Goal: Information Seeking & Learning: Learn about a topic

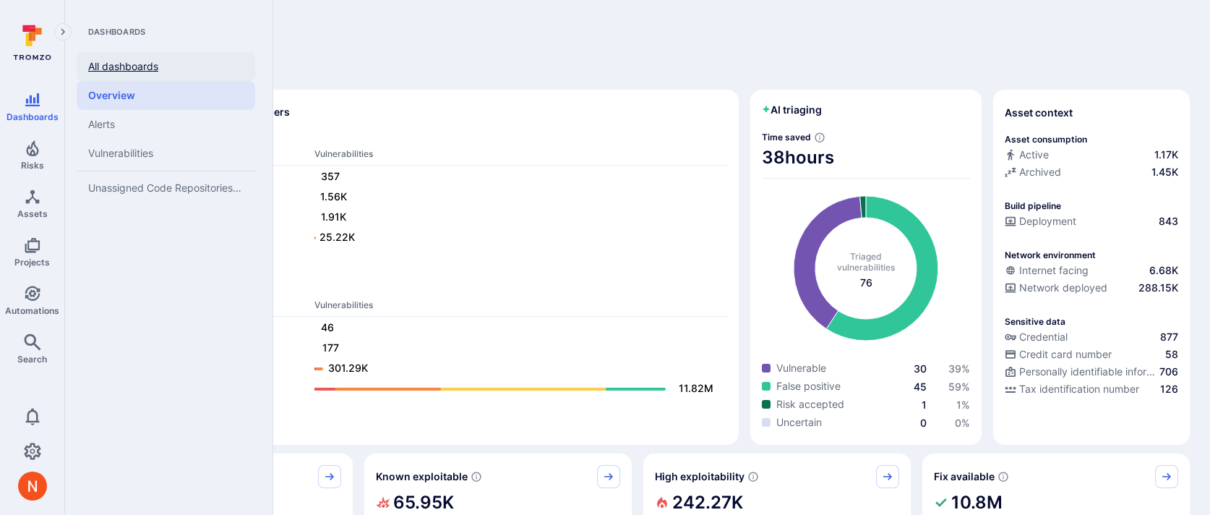
click at [121, 65] on link "All dashboards" at bounding box center [166, 66] width 179 height 29
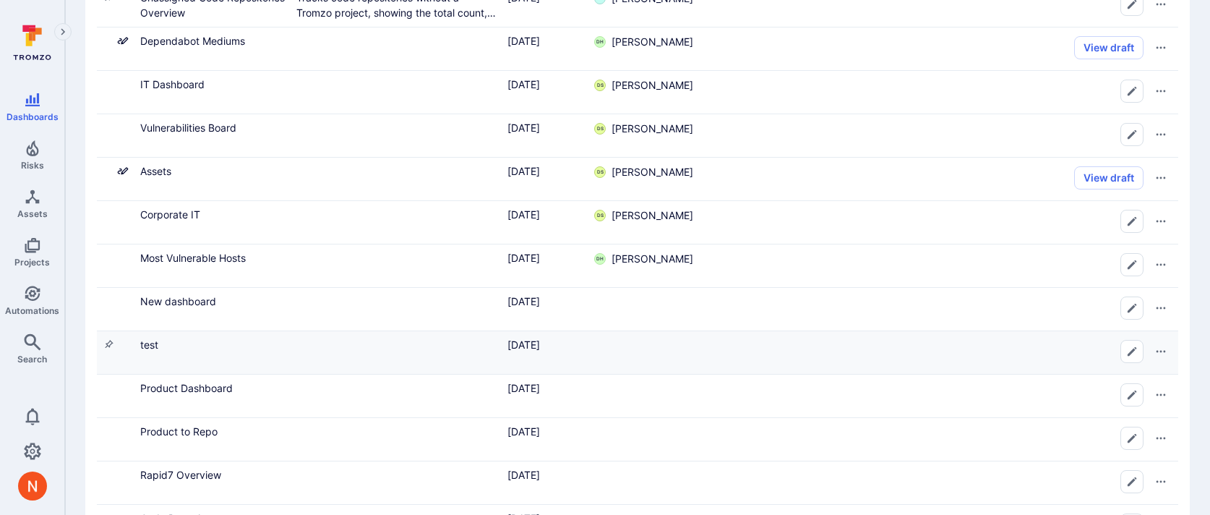
scroll to position [228, 0]
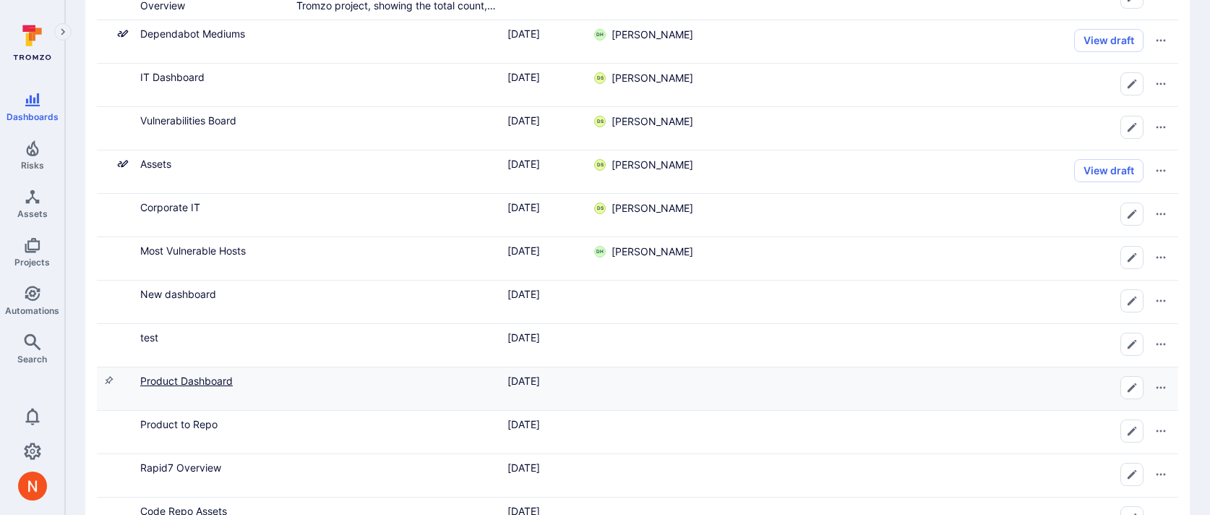
click at [221, 377] on link "Product Dashboard" at bounding box center [186, 381] width 93 height 12
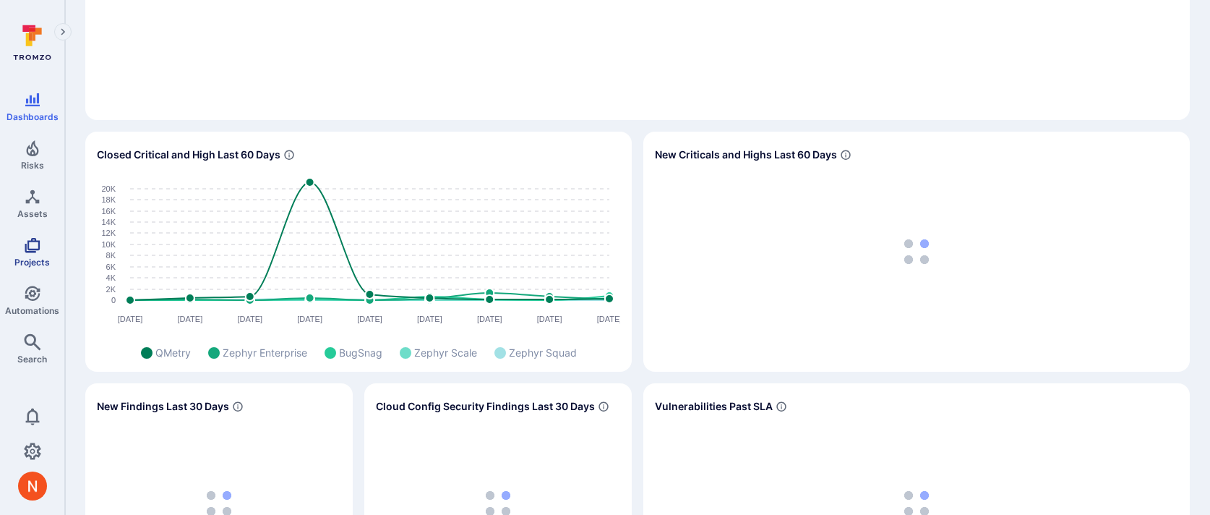
scroll to position [649, 0]
click at [45, 259] on span "Projects" at bounding box center [31, 262] width 35 height 11
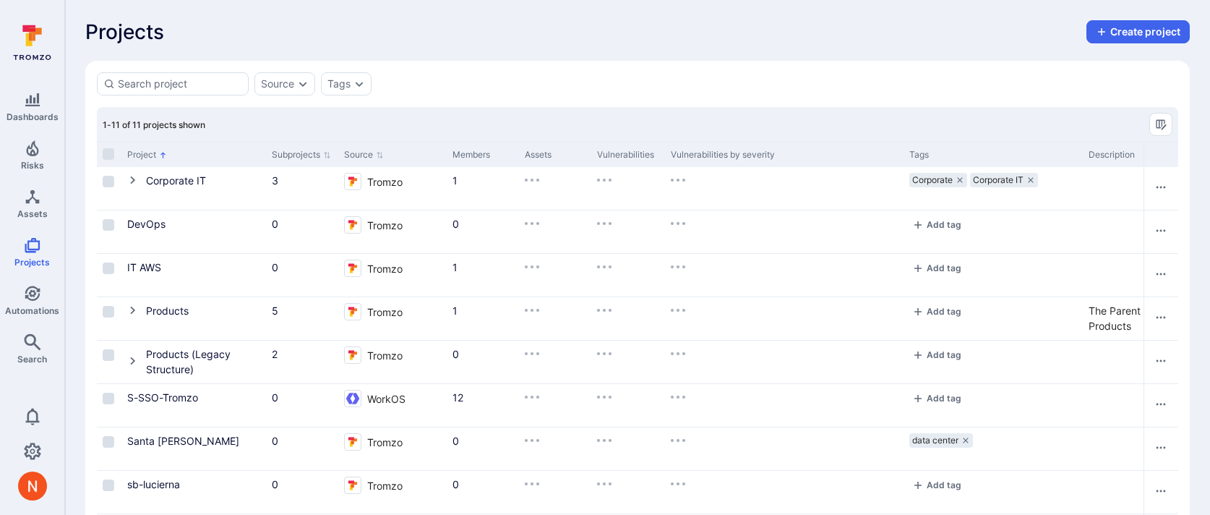
scroll to position [5, 0]
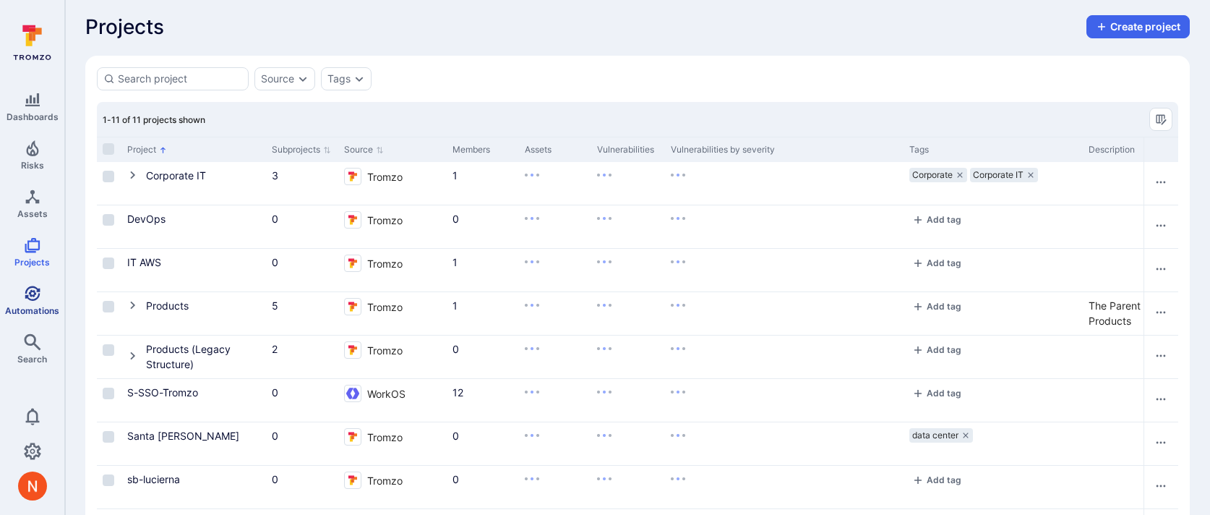
click at [31, 315] on link "Automations" at bounding box center [32, 300] width 64 height 43
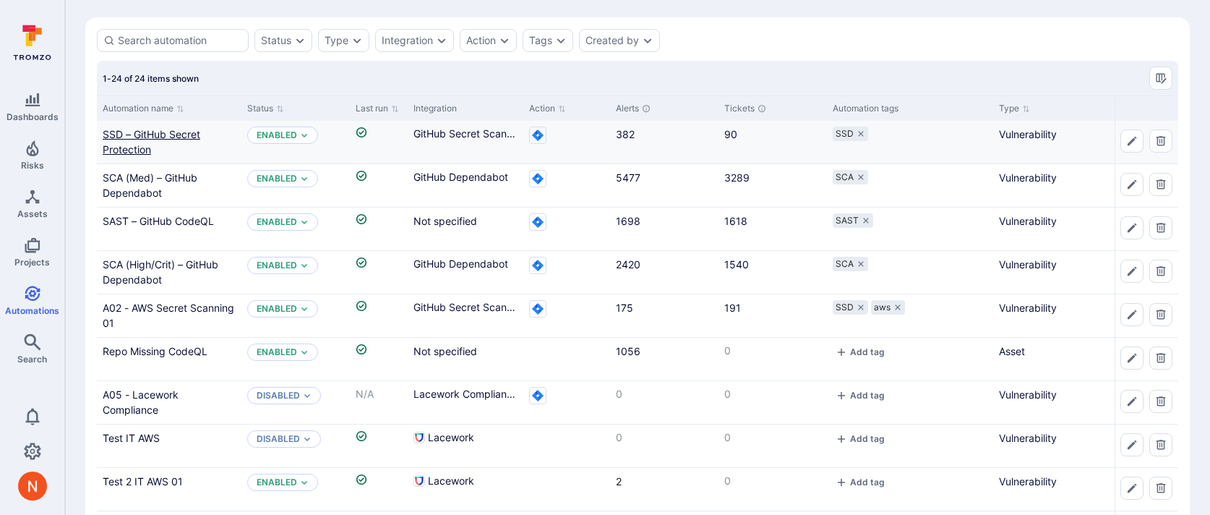
scroll to position [46, 0]
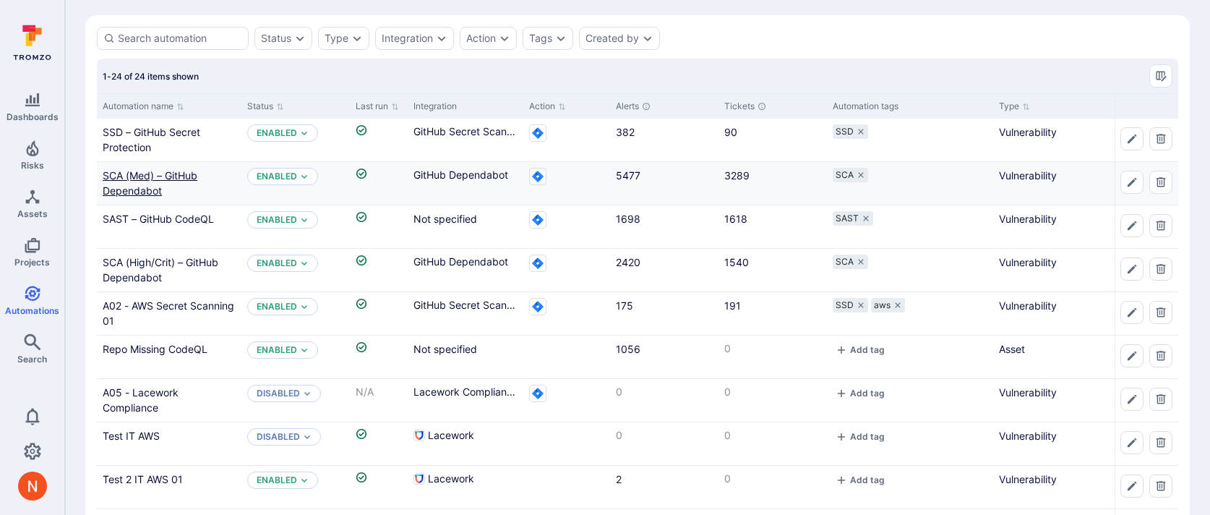
click at [136, 174] on link "SCA (Med) – GitHub Dependabot" at bounding box center [150, 182] width 95 height 27
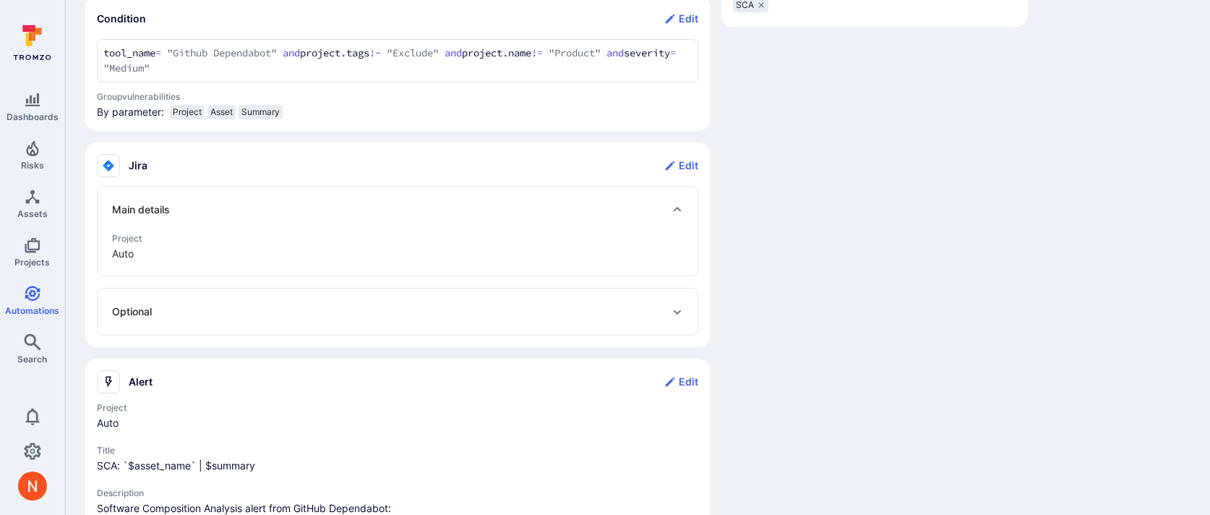
scroll to position [520, 0]
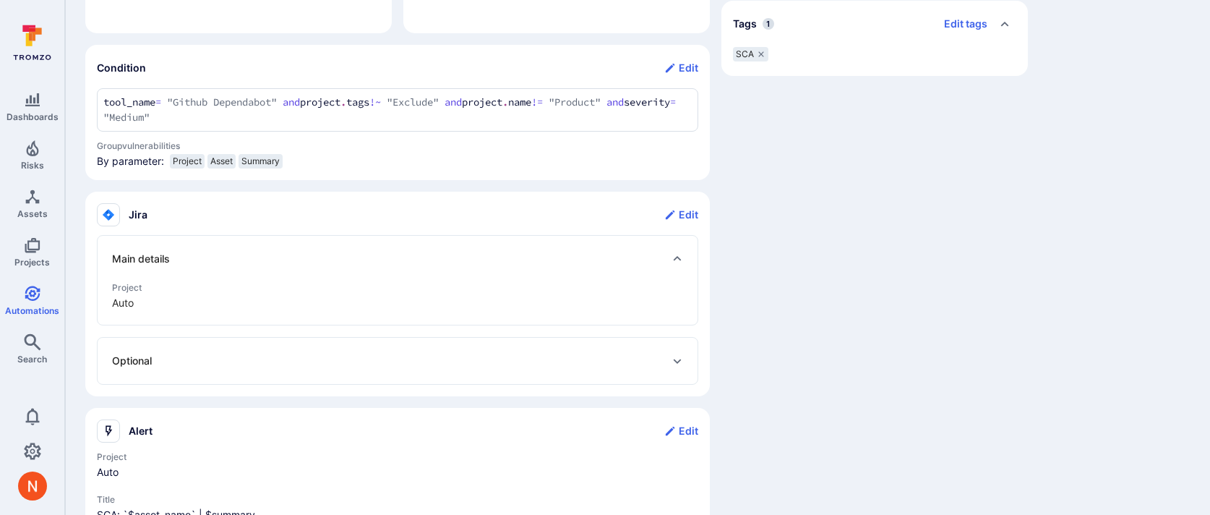
click at [93, 107] on section "Condition Edit tool_name = "Github Dependabot" and project.tags !~ "Exclude" an…" at bounding box center [397, 112] width 625 height 135
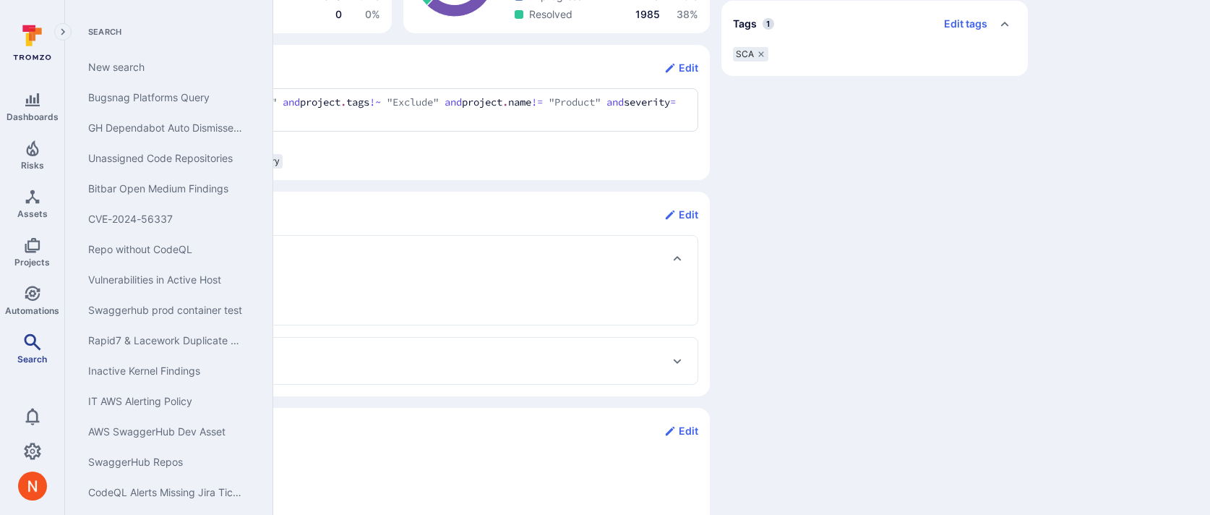
click at [30, 355] on span "Search" at bounding box center [32, 359] width 30 height 11
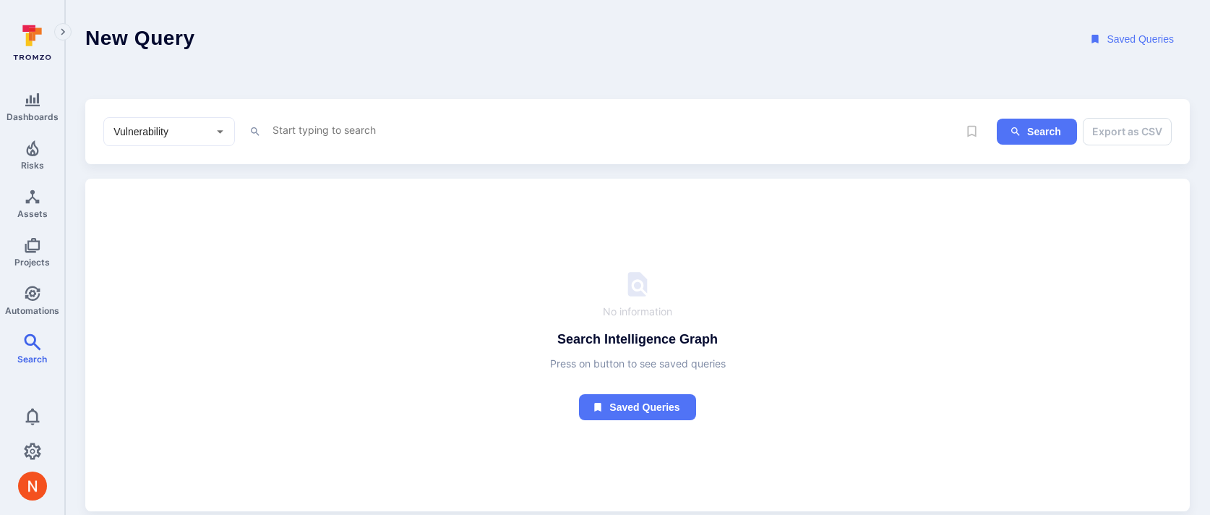
click at [342, 133] on textarea "Intelligence Graph search area" at bounding box center [614, 130] width 687 height 18
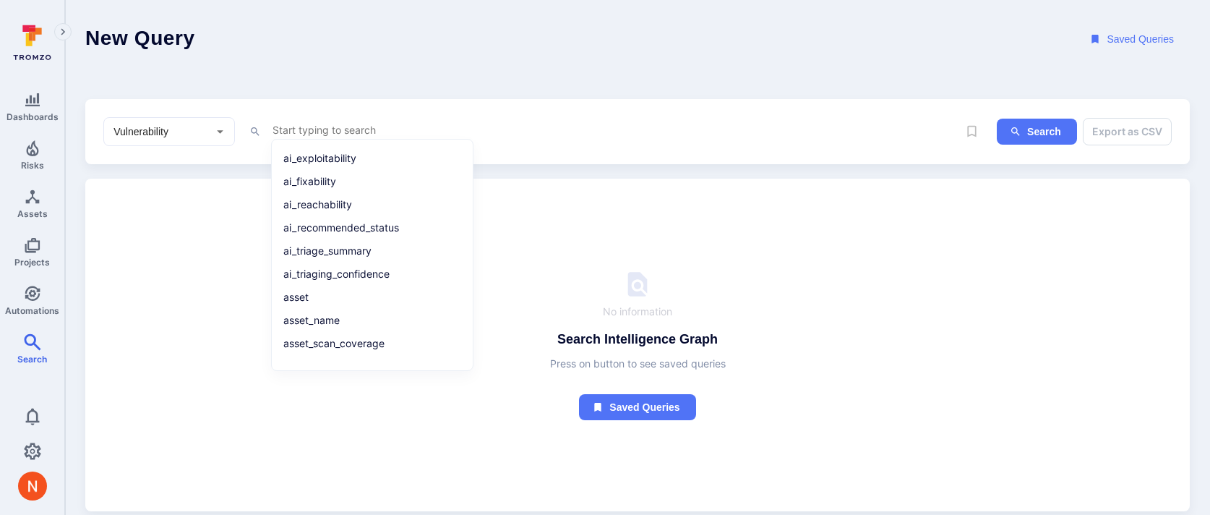
paste textarea "tool_name = "Github Dependabot" and project.tags !~ "Exclude" and [DOMAIN_NAME]…"
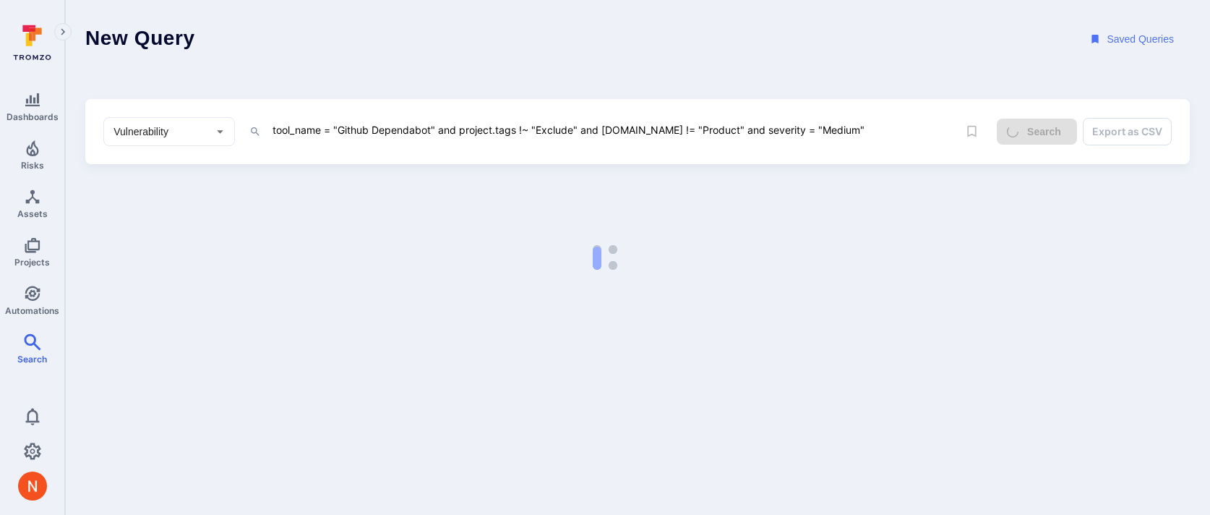
type textarea "tool_name = "Github Dependabot" and project.tags !~ "Exclude" and [DOMAIN_NAME]…"
click at [480, 121] on textarea "tool_name = "Github Dependabot" and project.tags !~ "Exclude" and [DOMAIN_NAME]…" at bounding box center [614, 130] width 687 height 18
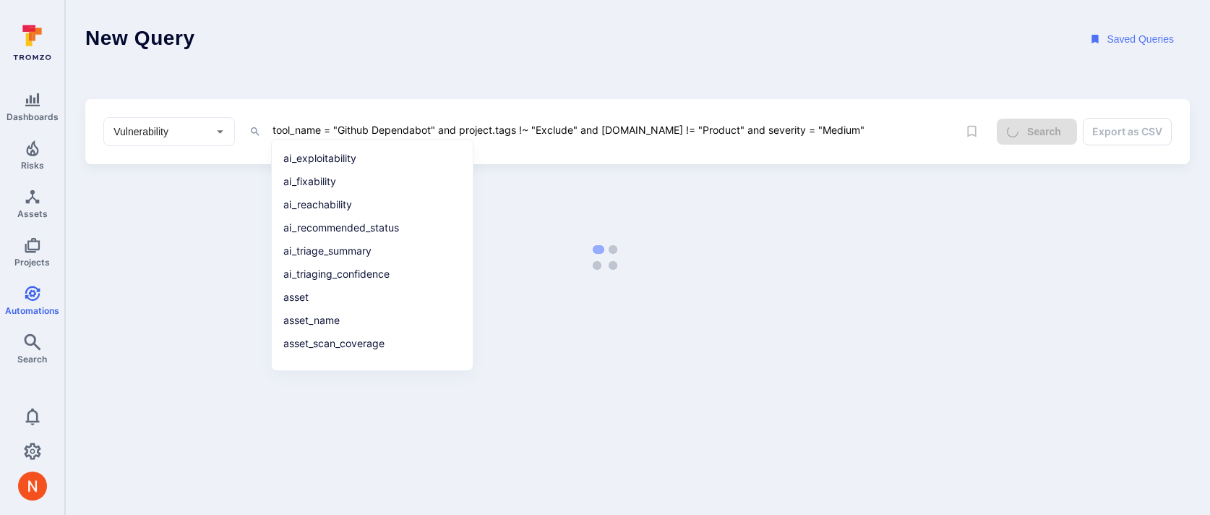
click at [480, 121] on textarea "tool_name = "Github Dependabot" and project.tags !~ "Exclude" and [DOMAIN_NAME]…" at bounding box center [614, 130] width 687 height 18
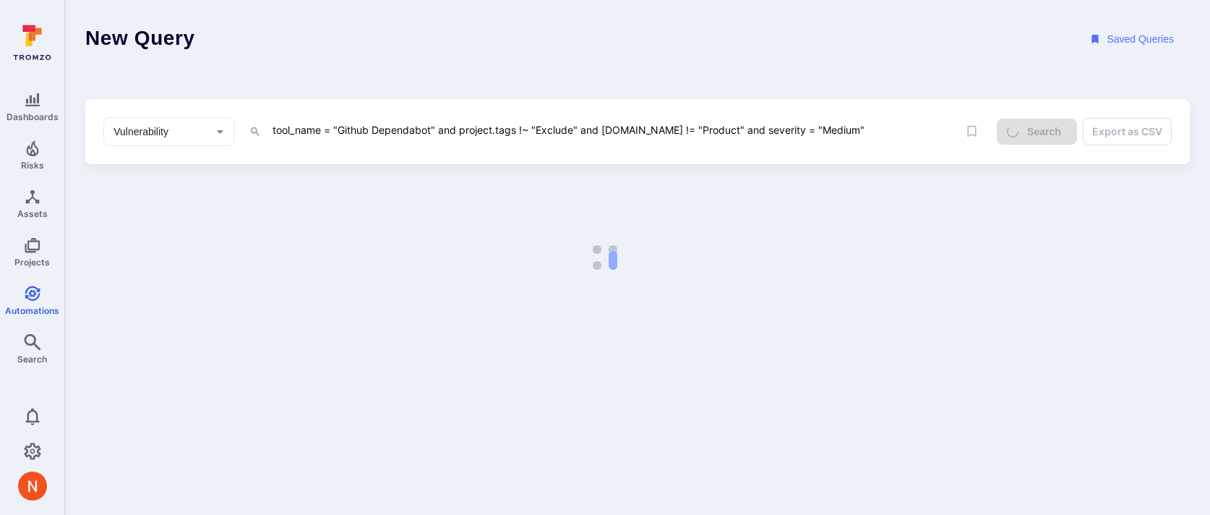
click at [480, 121] on textarea "tool_name = "Github Dependabot" and project.tags !~ "Exclude" and [DOMAIN_NAME]…" at bounding box center [614, 130] width 687 height 18
click at [492, 74] on header "New Query Saved Queries" at bounding box center [637, 39] width 1145 height 79
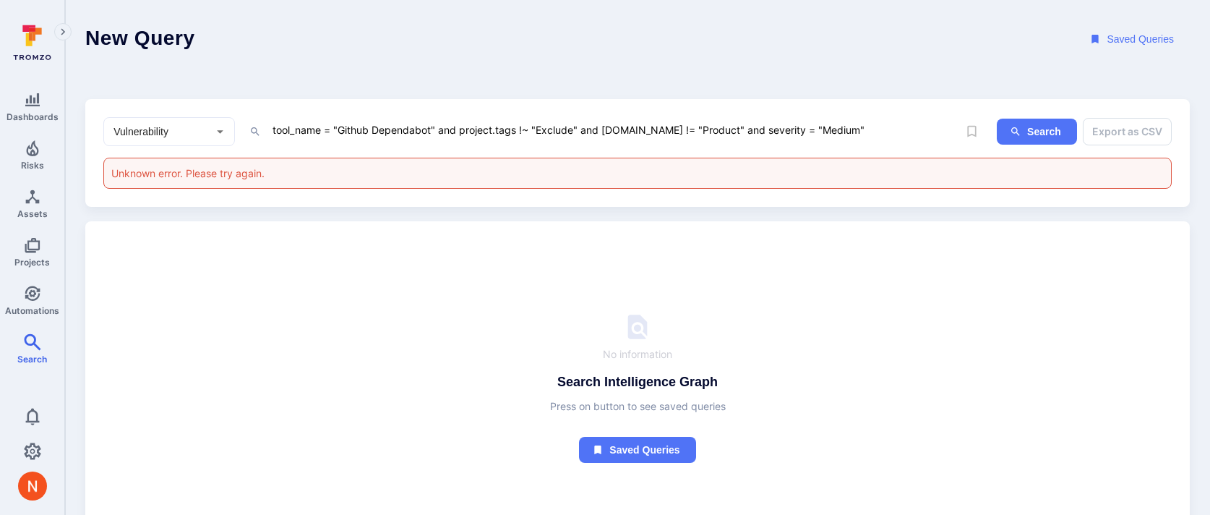
click at [687, 132] on textarea "tool_name = "Github Dependabot" and project.tags !~ "Exclude" and [DOMAIN_NAME]…" at bounding box center [614, 130] width 687 height 18
